Goal: Task Accomplishment & Management: Manage account settings

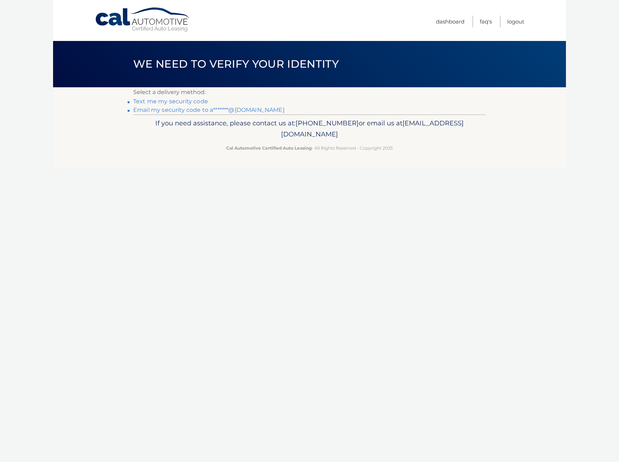
click at [247, 112] on link "Email my security code to a*******@gmail.com" at bounding box center [208, 110] width 151 height 7
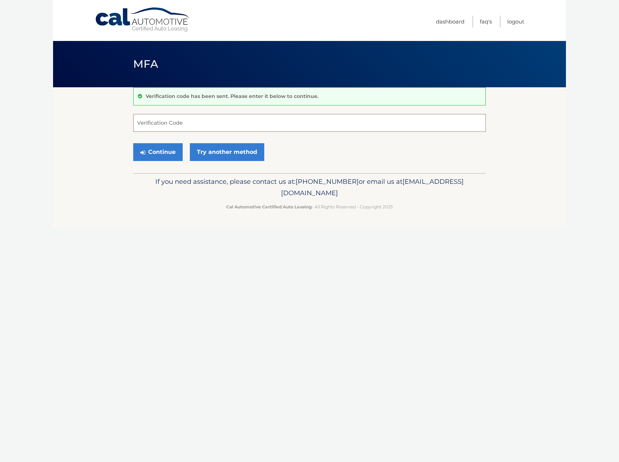
click at [255, 123] on input "Verification Code" at bounding box center [309, 123] width 353 height 18
click at [174, 121] on input "Verification Code" at bounding box center [309, 123] width 353 height 18
type input "738841"
click at [160, 152] on button "Continue" at bounding box center [158, 152] width 50 height 18
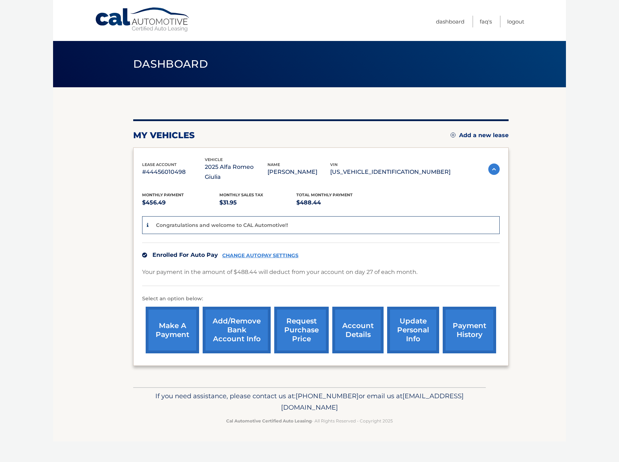
click at [480, 319] on link "payment history" at bounding box center [469, 330] width 53 height 47
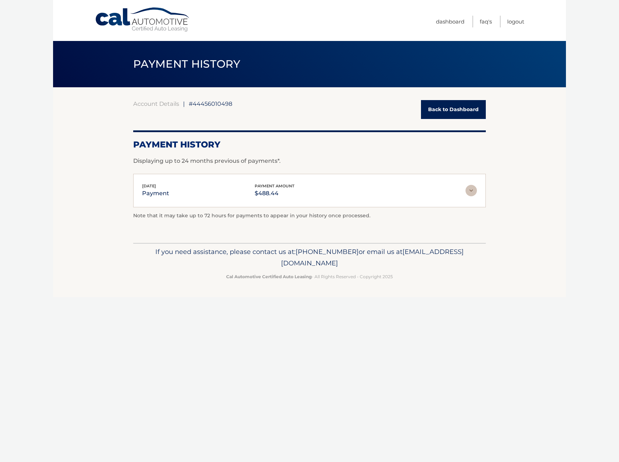
click at [472, 192] on img at bounding box center [471, 190] width 11 height 11
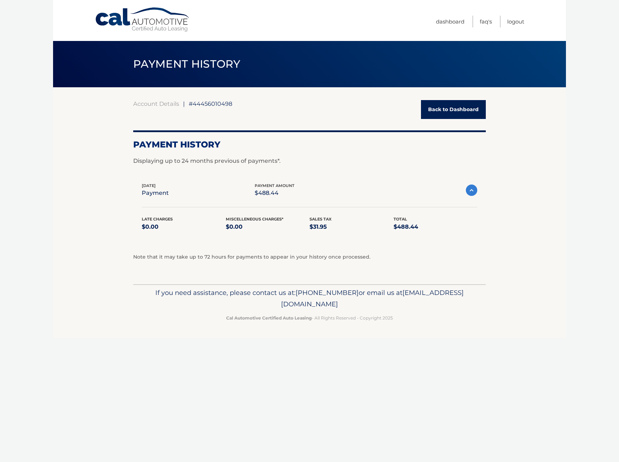
click at [459, 108] on link "Back to Dashboard" at bounding box center [453, 109] width 65 height 19
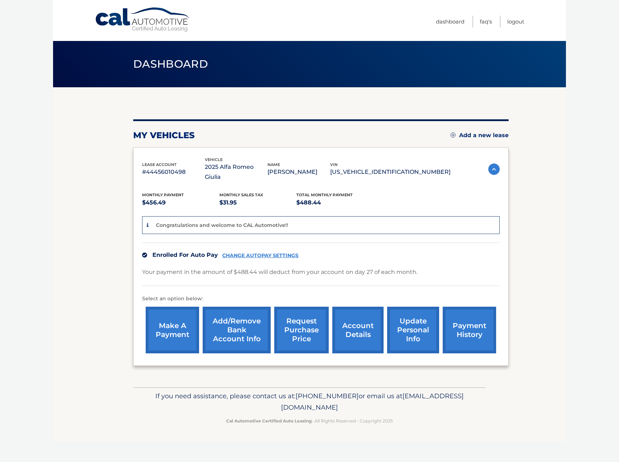
click at [361, 310] on link "account details" at bounding box center [357, 330] width 51 height 47
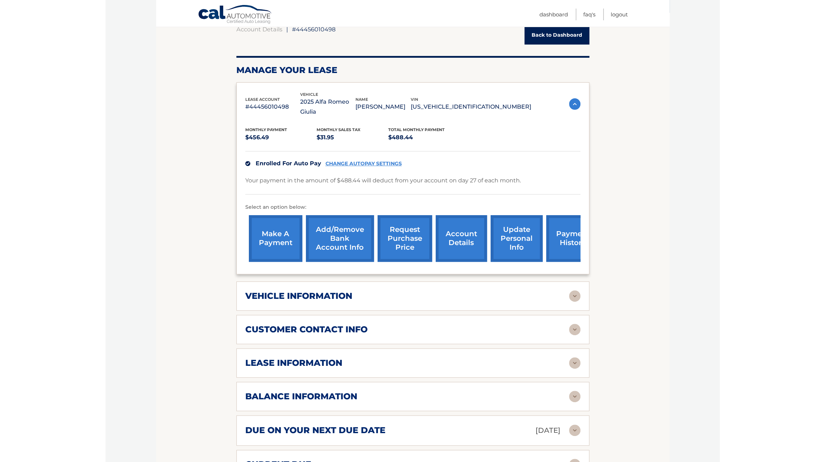
scroll to position [36, 0]
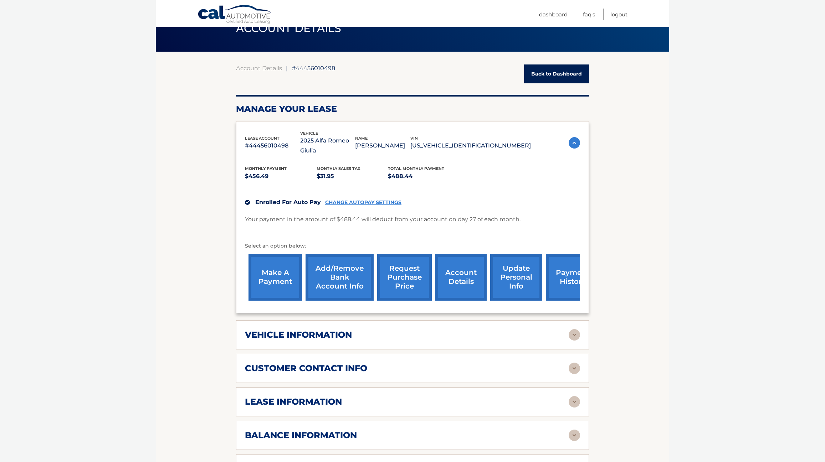
click at [577, 329] on img at bounding box center [573, 334] width 11 height 11
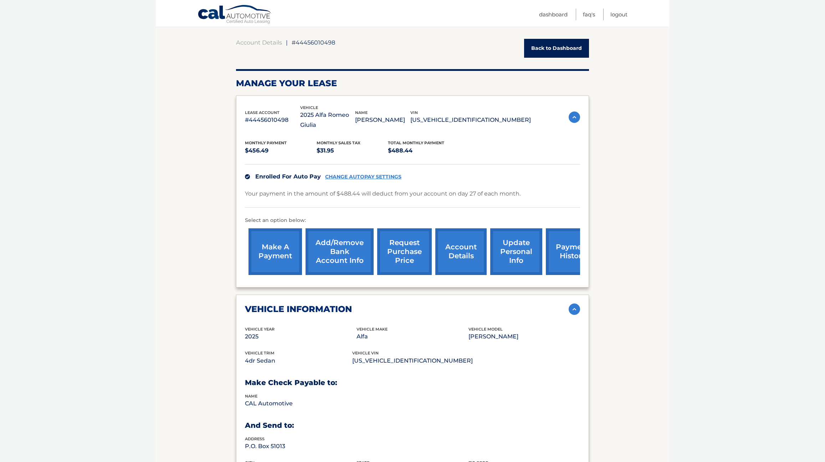
scroll to position [107, 0]
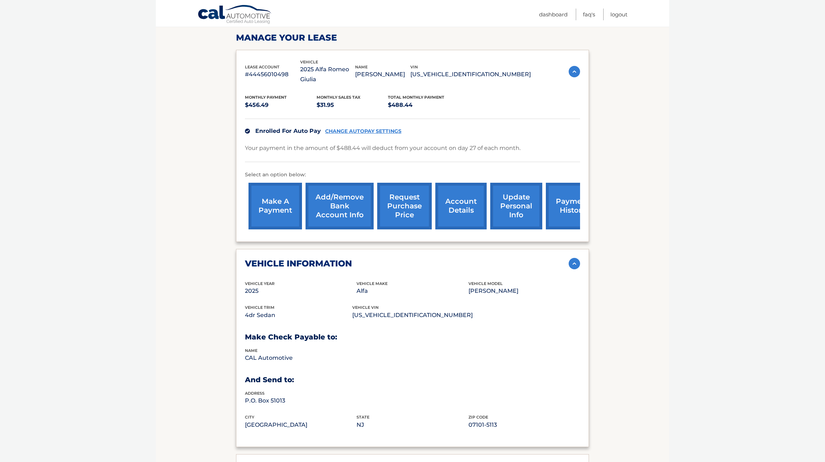
click at [573, 258] on img at bounding box center [573, 263] width 11 height 11
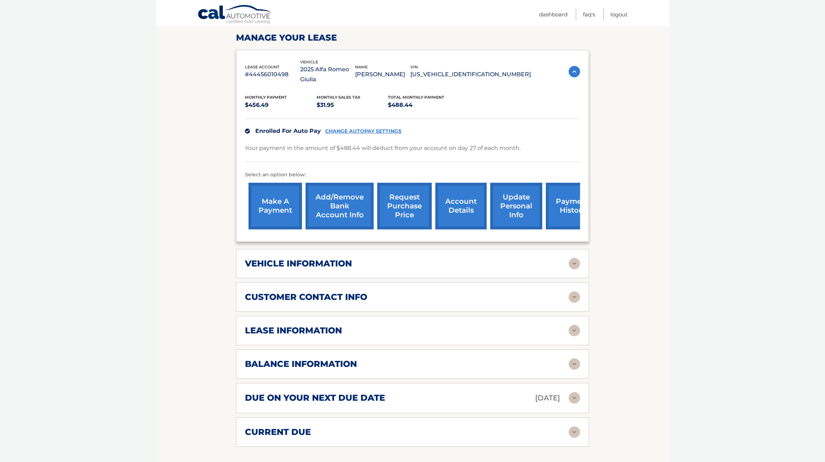
click at [575, 292] on img at bounding box center [573, 297] width 11 height 11
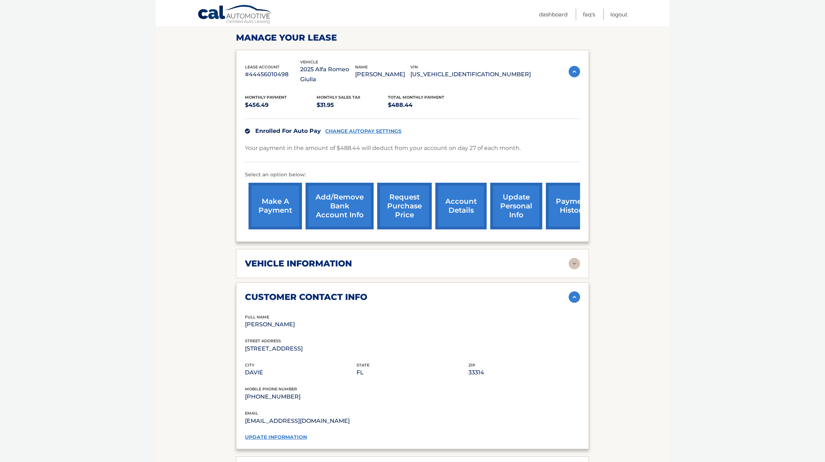
click at [575, 292] on img at bounding box center [573, 297] width 11 height 11
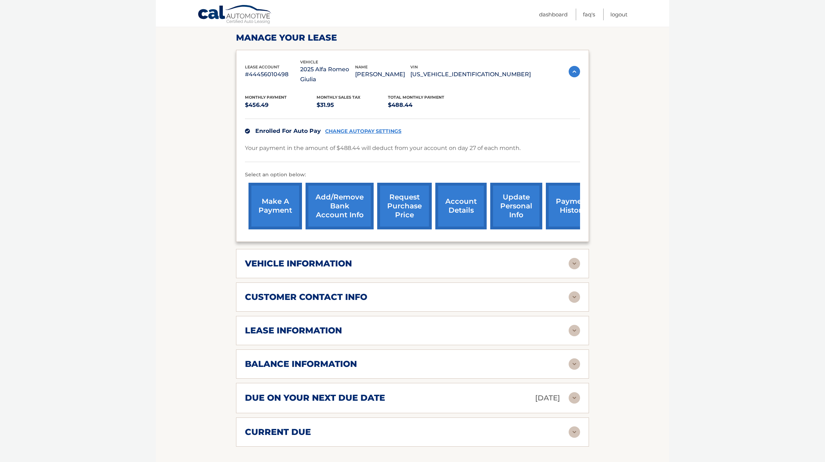
click at [577, 325] on img at bounding box center [573, 330] width 11 height 11
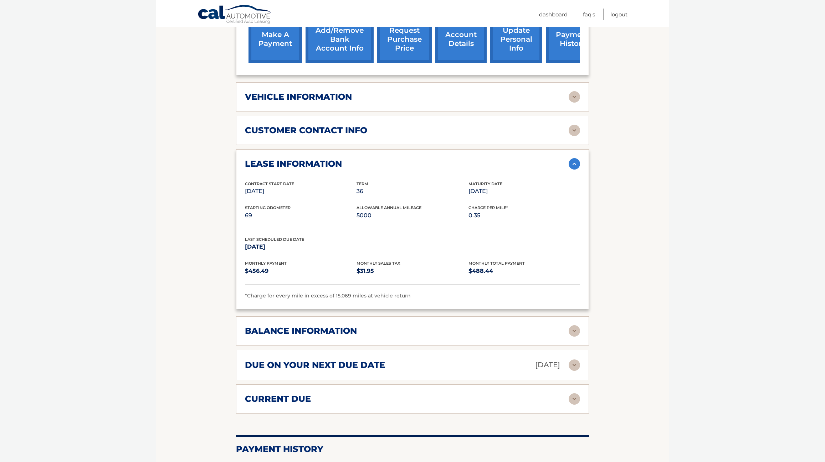
scroll to position [285, 0]
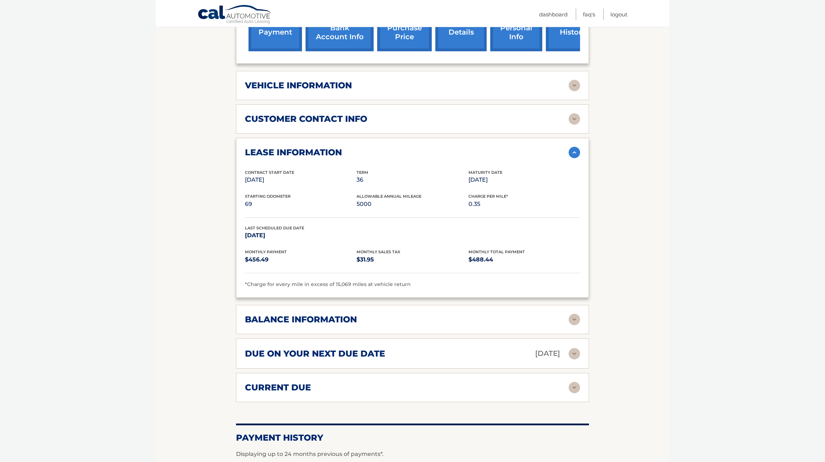
click at [575, 314] on img at bounding box center [573, 319] width 11 height 11
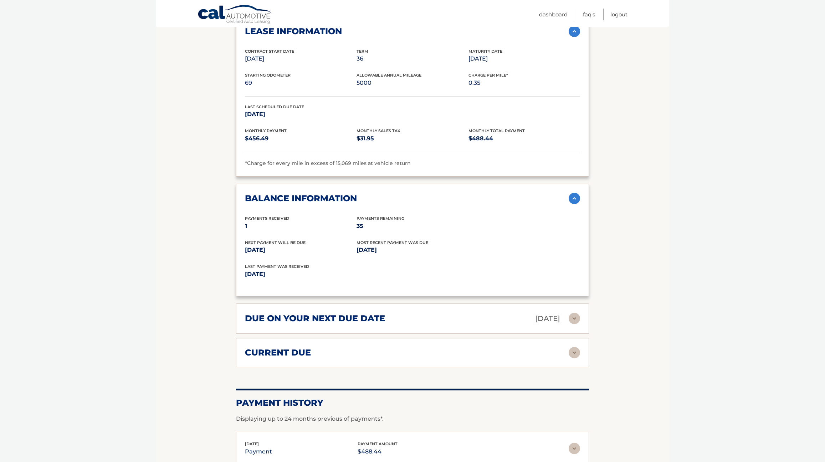
scroll to position [428, 0]
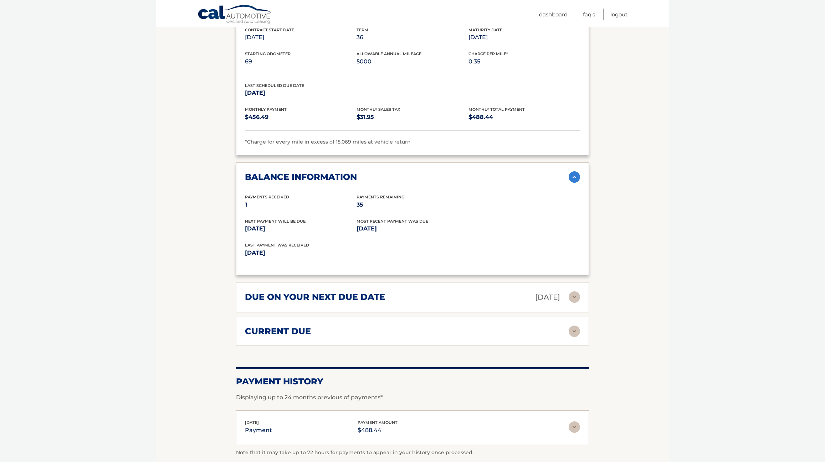
click at [575, 292] on img at bounding box center [573, 297] width 11 height 11
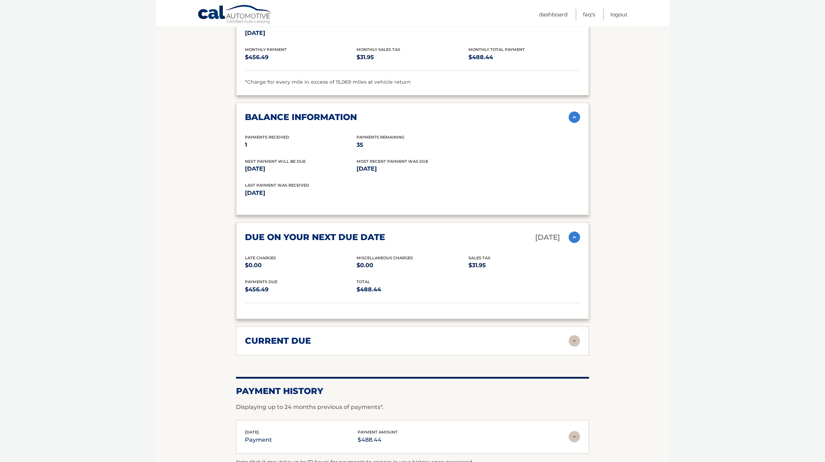
scroll to position [499, 0]
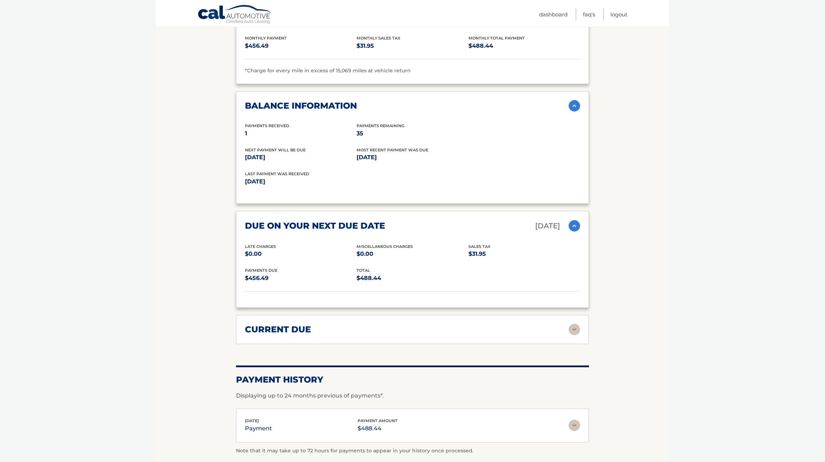
click at [577, 324] on img at bounding box center [573, 329] width 11 height 11
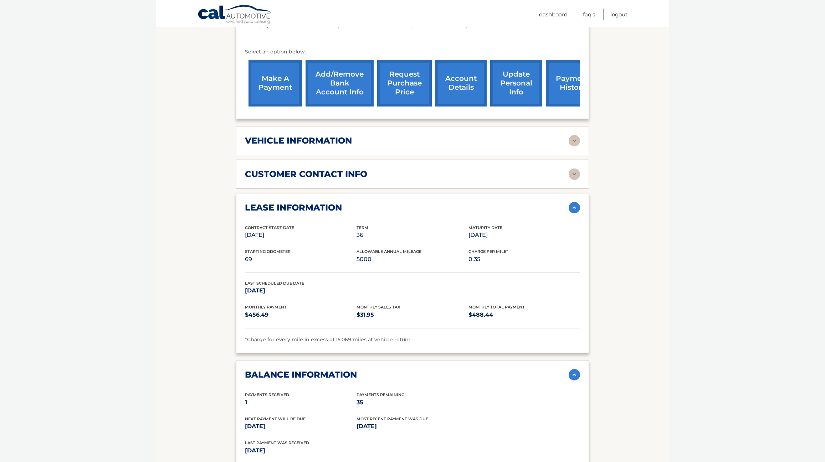
scroll to position [107, 0]
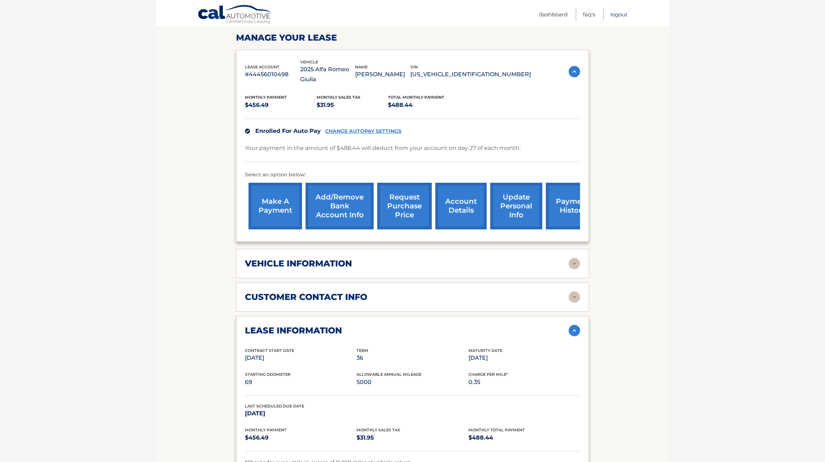
click at [614, 17] on link "Logout" at bounding box center [618, 15] width 17 height 12
